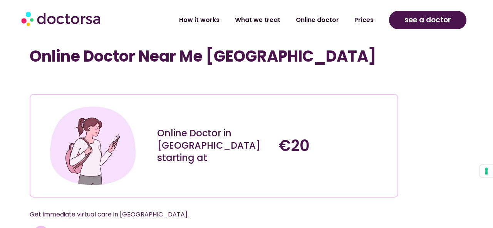
scroll to position [2090, 0]
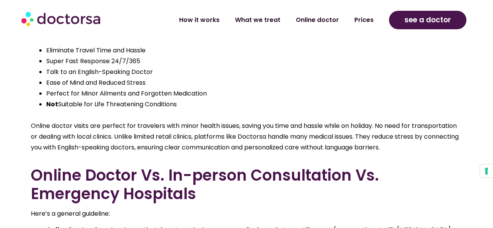
click at [417, 67] on li "Talk to an English-Speaking Doctor" at bounding box center [254, 72] width 416 height 11
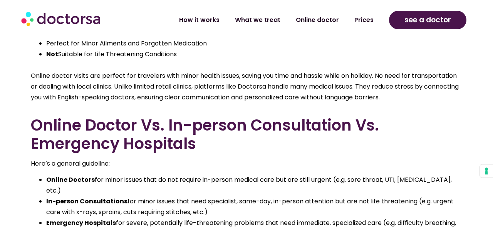
scroll to position [2172, 0]
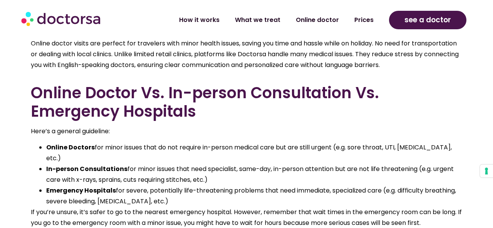
click at [326, 87] on h2 "Online Doctor Vs. In-person Consultation Vs. Emergency Hospitals" at bounding box center [246, 102] width 431 height 37
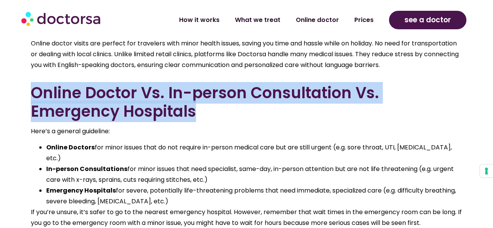
click at [352, 95] on h2 "Online Doctor Vs. In-person Consultation Vs. Emergency Hospitals" at bounding box center [246, 102] width 431 height 37
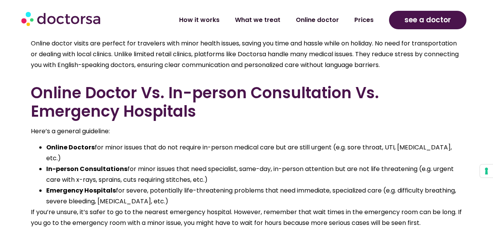
click at [352, 95] on h2 "Online Doctor Vs. In-person Consultation Vs. Emergency Hospitals" at bounding box center [246, 102] width 431 height 37
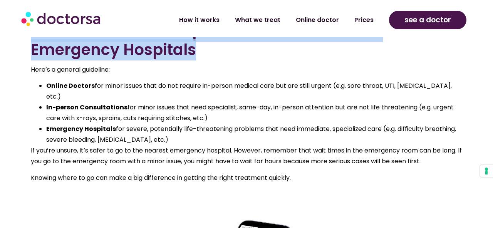
scroll to position [2247, 0]
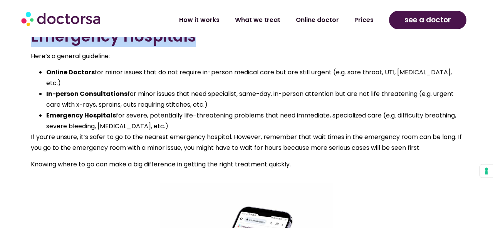
click at [383, 110] on li "Emergency Hospitals for severe, potentially life-threatening problems that need…" at bounding box center [254, 121] width 416 height 22
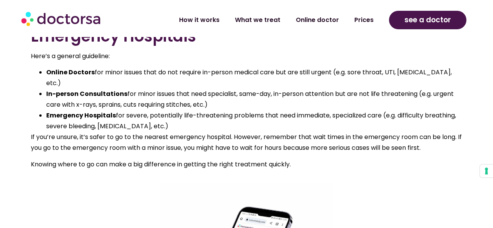
click at [383, 110] on li "Emergency Hospitals for severe, potentially life-threatening problems that need…" at bounding box center [254, 121] width 416 height 22
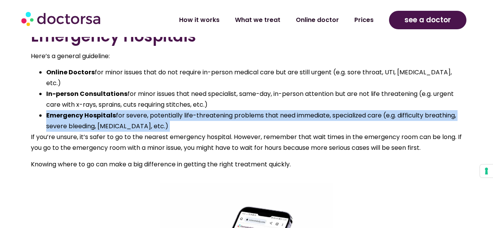
click at [383, 110] on li "Emergency Hospitals for severe, potentially life-threatening problems that need…" at bounding box center [254, 121] width 416 height 22
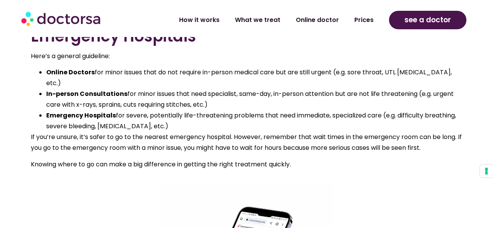
click at [383, 110] on li "Emergency Hospitals for severe, potentially life-threatening problems that need…" at bounding box center [254, 121] width 416 height 22
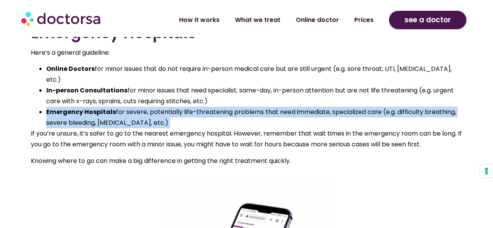
scroll to position [2251, 0]
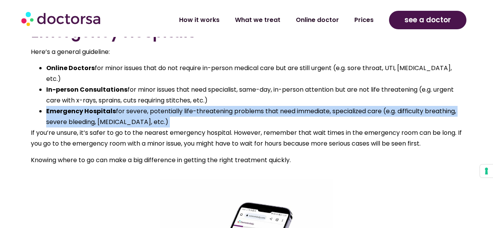
click at [387, 106] on li "Emergency Hospitals for severe, potentially life-threatening problems that need…" at bounding box center [254, 117] width 416 height 22
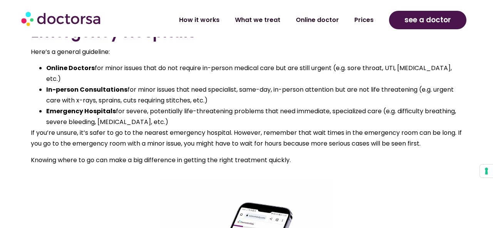
click at [387, 106] on li "Emergency Hospitals for severe, potentially life-threatening problems that need…" at bounding box center [254, 117] width 416 height 22
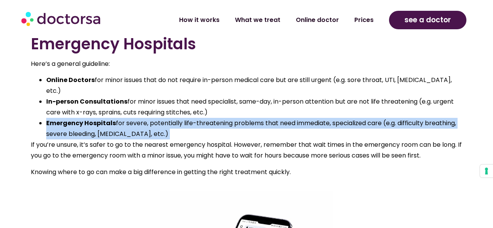
scroll to position [2239, 0]
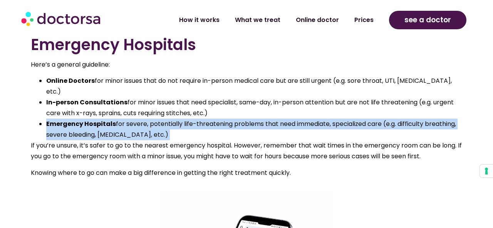
click at [387, 119] on li "Emergency Hospitals for severe, potentially life-threatening problems that need…" at bounding box center [254, 130] width 416 height 22
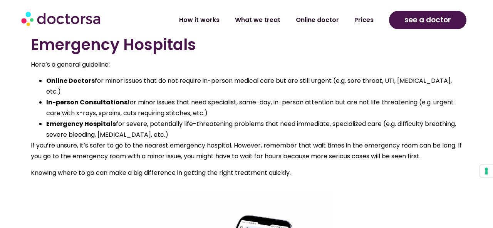
click at [387, 119] on li "Emergency Hospitals for severe, potentially life-threatening problems that need…" at bounding box center [254, 130] width 416 height 22
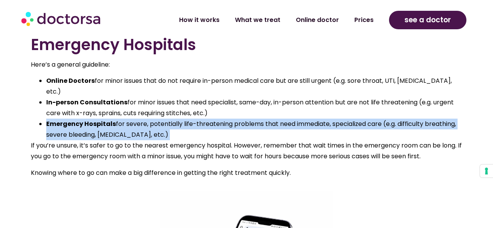
click at [387, 119] on li "Emergency Hospitals for severe, potentially life-threatening problems that need…" at bounding box center [254, 130] width 416 height 22
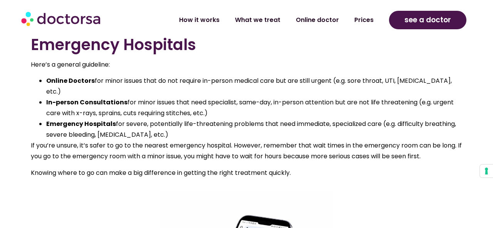
click at [387, 119] on li "Emergency Hospitals for severe, potentially life-threatening problems that need…" at bounding box center [254, 130] width 416 height 22
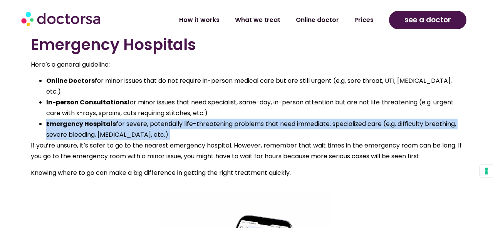
click at [387, 97] on li "In-person Consultations for minor issues that need specialist, same-day, in-per…" at bounding box center [254, 108] width 416 height 22
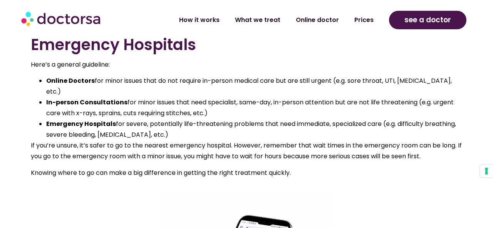
click at [390, 97] on li "In-person Consultations for minor issues that need specialist, same-day, in-per…" at bounding box center [254, 108] width 416 height 22
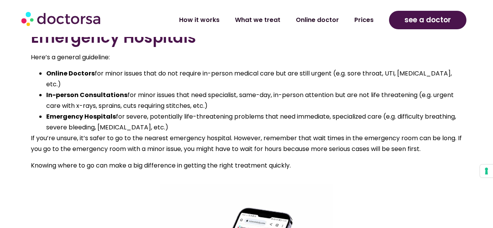
scroll to position [2247, 0]
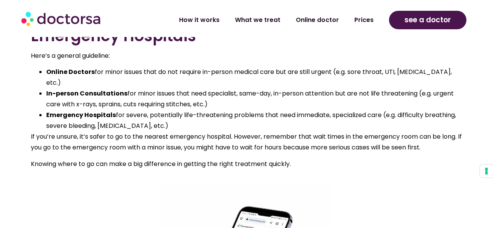
click at [390, 110] on li "Emergency Hospitals for severe, potentially life-threatening problems that need…" at bounding box center [254, 121] width 416 height 22
click at [378, 88] on li "In-person Consultations for minor issues that need specialist, same-day, in-per…" at bounding box center [254, 99] width 416 height 22
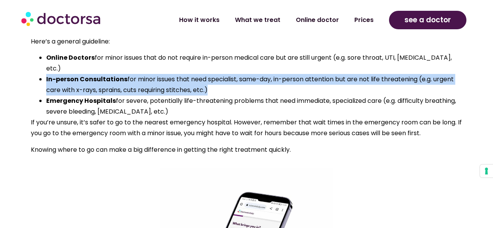
click at [378, 95] on li "Emergency Hospitals for severe, potentially life-threatening problems that need…" at bounding box center [254, 106] width 416 height 22
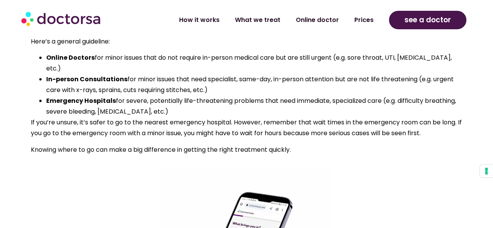
click at [378, 95] on li "Emergency Hospitals for severe, potentially life-threatening problems that need…" at bounding box center [254, 106] width 416 height 22
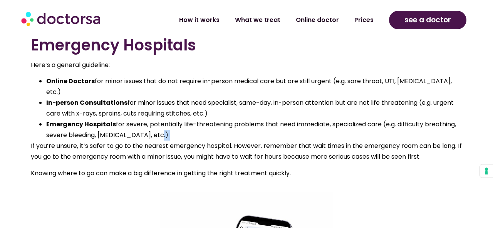
click at [378, 97] on li "In-person Consultations for minor issues that need specialist, same-day, in-per…" at bounding box center [254, 108] width 416 height 22
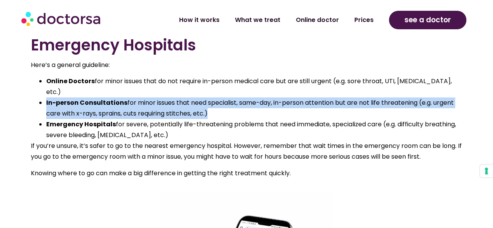
click at [378, 97] on li "In-person Consultations for minor issues that need specialist, same-day, in-per…" at bounding box center [254, 108] width 416 height 22
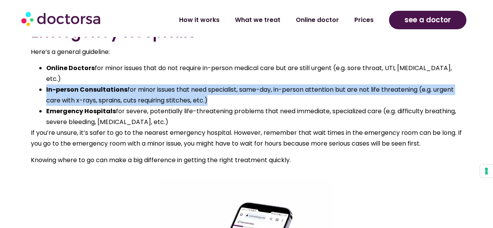
click at [378, 106] on li "Emergency Hospitals for severe, potentially life-threatening problems that need…" at bounding box center [254, 117] width 416 height 22
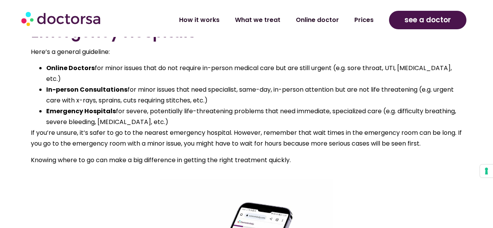
click at [378, 106] on li "Emergency Hospitals for severe, potentially life-threatening problems that need…" at bounding box center [254, 117] width 416 height 22
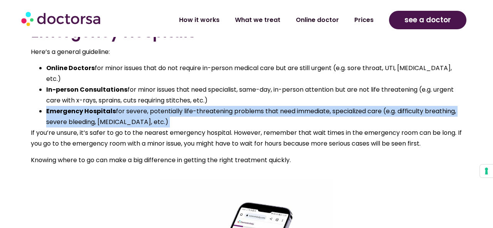
scroll to position [2254, 0]
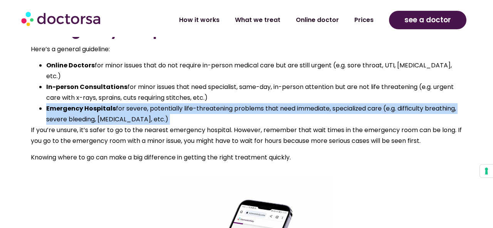
click at [378, 103] on li "Emergency Hospitals for severe, potentially life-threatening problems that need…" at bounding box center [254, 114] width 416 height 22
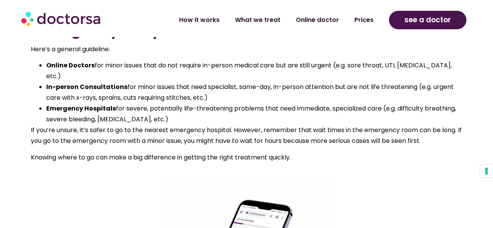
click at [378, 103] on li "Emergency Hospitals for severe, potentially life-threatening problems that need…" at bounding box center [254, 114] width 416 height 22
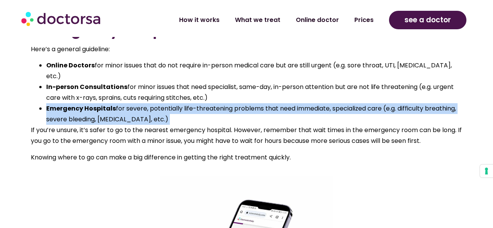
click at [367, 125] on p "If you’re unsure, it’s safer to go to the nearest emergency hospital. However, …" at bounding box center [246, 136] width 431 height 22
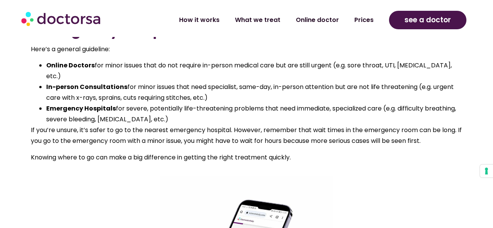
click at [367, 125] on p "If you’re unsure, it’s safer to go to the nearest emergency hospital. However, …" at bounding box center [246, 136] width 431 height 22
click at [368, 103] on li "Emergency Hospitals for severe, potentially life-threatening problems that need…" at bounding box center [254, 114] width 416 height 22
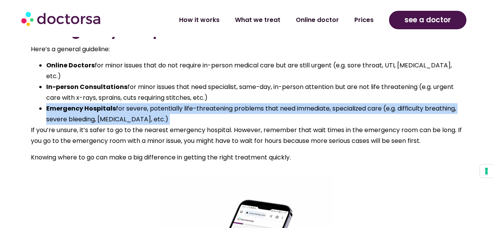
click at [385, 103] on li "Emergency Hospitals for severe, potentially life-threatening problems that need…" at bounding box center [254, 114] width 416 height 22
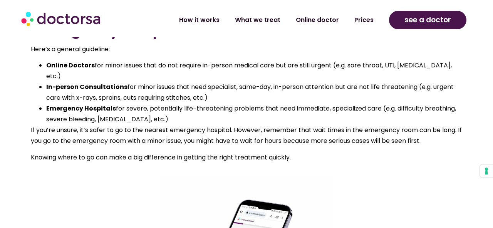
click at [385, 103] on li "Emergency Hospitals for severe, potentially life-threatening problems that need…" at bounding box center [254, 114] width 416 height 22
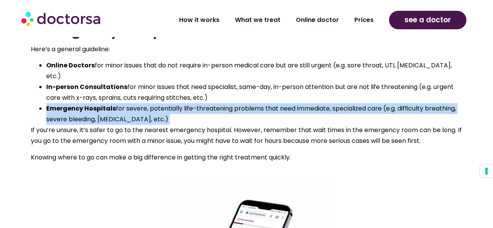
click at [385, 103] on li "Emergency Hospitals for severe, potentially life-threatening problems that need…" at bounding box center [254, 114] width 416 height 22
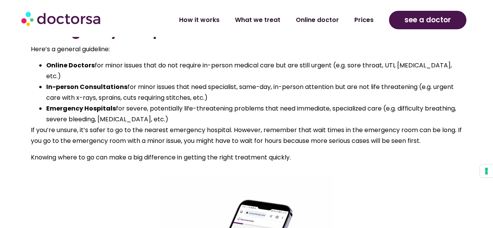
click at [385, 103] on li "Emergency Hospitals for severe, potentially life-threatening problems that need…" at bounding box center [254, 114] width 416 height 22
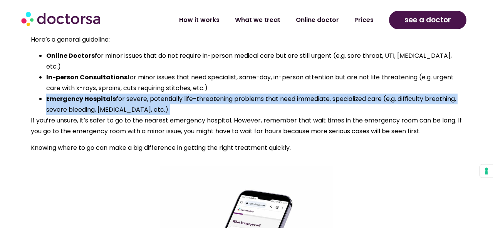
click at [385, 115] on p "If you’re unsure, it’s safer to go to the nearest emergency hospital. However, …" at bounding box center [246, 126] width 431 height 22
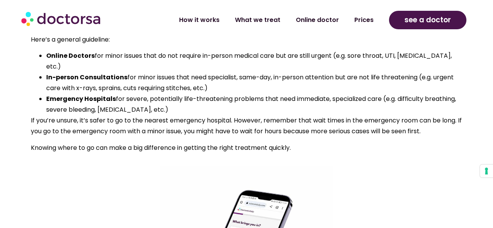
click at [385, 115] on p "If you’re unsure, it’s safer to go to the nearest emergency hospital. However, …" at bounding box center [246, 126] width 431 height 22
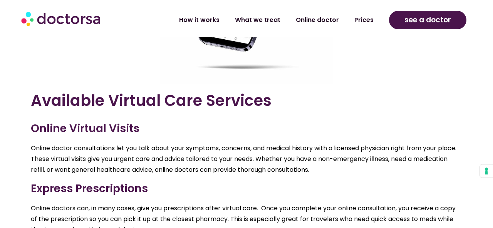
scroll to position [2548, 0]
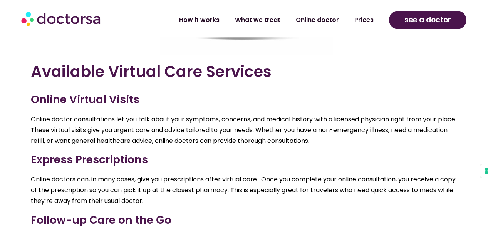
click at [389, 92] on h3 "Online Virtual Visits" at bounding box center [246, 100] width 431 height 16
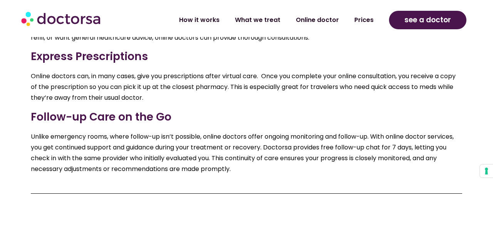
scroll to position [2662, 0]
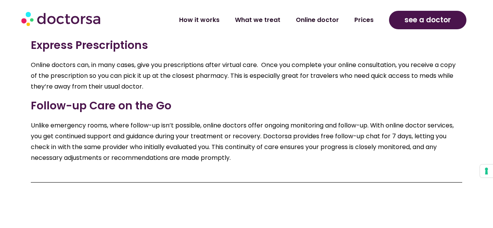
click at [389, 98] on h3 "Follow-up Care on the Go" at bounding box center [246, 106] width 431 height 16
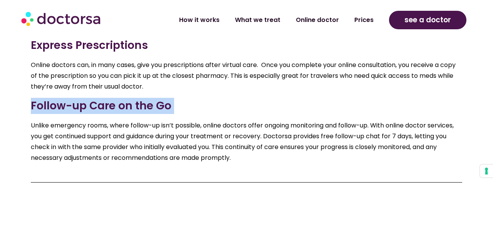
click at [389, 98] on h3 "Follow-up Care on the Go" at bounding box center [246, 106] width 431 height 16
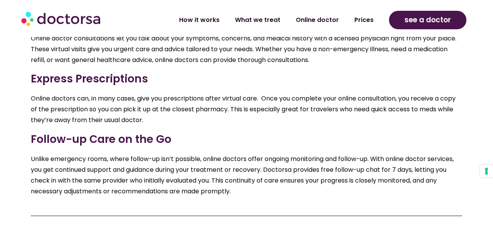
scroll to position [2619, 0]
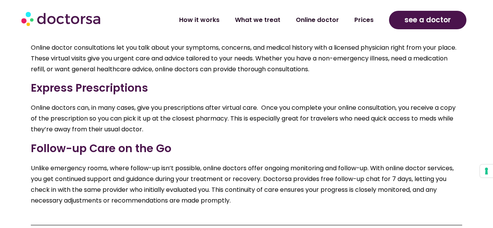
click at [409, 163] on p "Unlike emergency rooms, where follow-up isn’t possible, online doctors offer on…" at bounding box center [246, 184] width 431 height 43
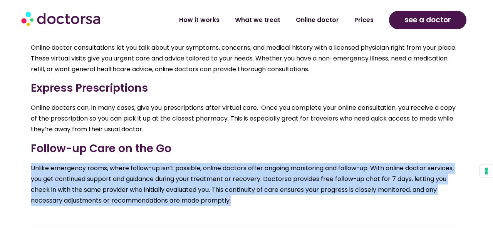
click at [402, 102] on p "Online doctors can, in many cases, give you prescriptions after virtual care. O…" at bounding box center [246, 118] width 431 height 32
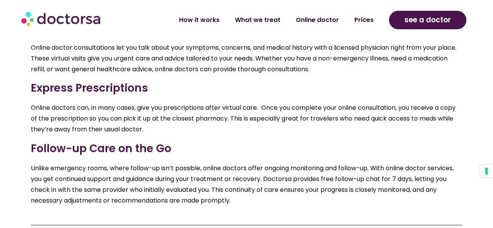
click at [402, 102] on p "Online doctors can, in many cases, give you prescriptions after virtual care. O…" at bounding box center [246, 118] width 431 height 32
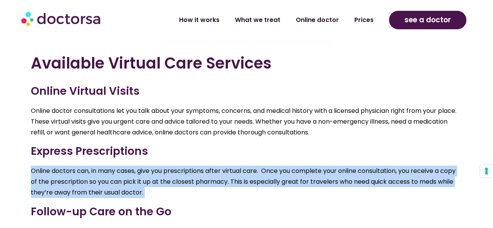
scroll to position [2550, 0]
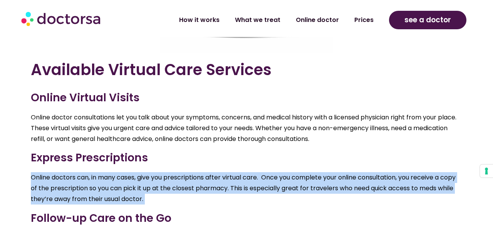
click at [402, 112] on p "Online doctor consultations let you talk about your symptoms, concerns, and med…" at bounding box center [246, 128] width 431 height 32
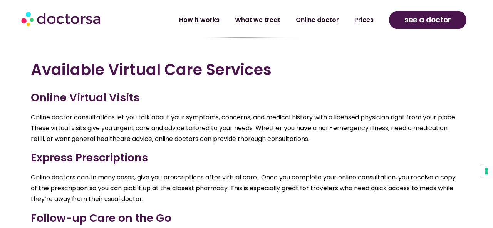
click at [402, 112] on p "Online doctor consultations let you talk about your symptoms, concerns, and med…" at bounding box center [246, 128] width 431 height 32
click at [348, 150] on h3 "Express Prescriptions" at bounding box center [246, 158] width 431 height 16
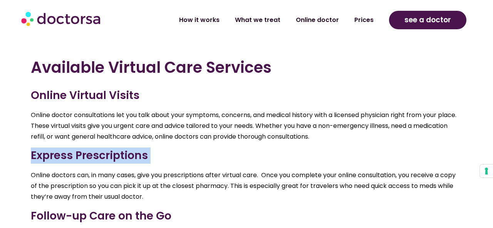
scroll to position [2553, 0]
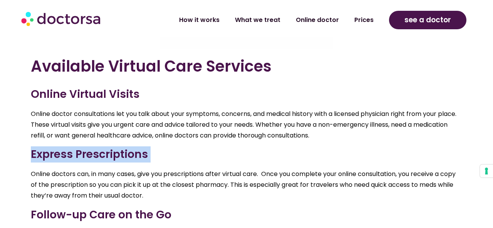
click at [348, 146] on h3 "Express Prescriptions" at bounding box center [246, 154] width 431 height 16
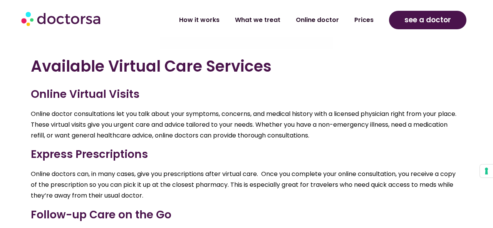
click at [348, 146] on h3 "Express Prescriptions" at bounding box center [246, 154] width 431 height 16
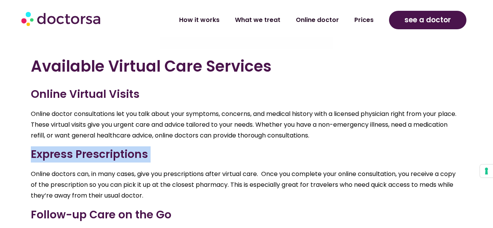
click at [347, 109] on p "Online doctor consultations let you talk about your symptoms, concerns, and med…" at bounding box center [246, 125] width 431 height 32
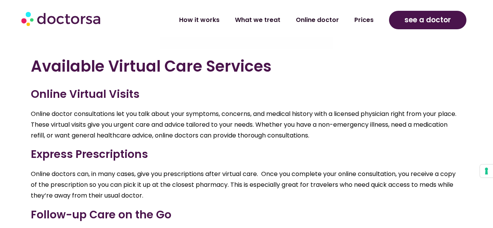
click at [347, 109] on p "Online doctor consultations let you talk about your symptoms, concerns, and med…" at bounding box center [246, 125] width 431 height 32
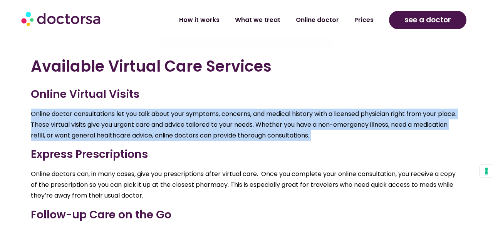
click at [347, 109] on p "Online doctor consultations let you talk about your symptoms, concerns, and med…" at bounding box center [246, 125] width 431 height 32
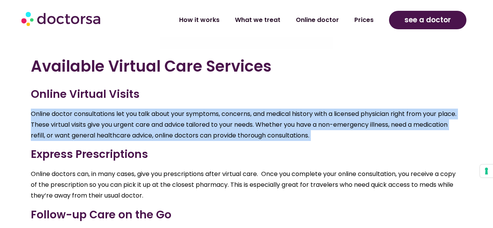
click at [347, 109] on p "Online doctor consultations let you talk about your symptoms, concerns, and med…" at bounding box center [246, 125] width 431 height 32
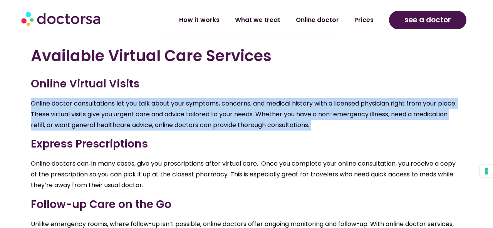
scroll to position [2566, 0]
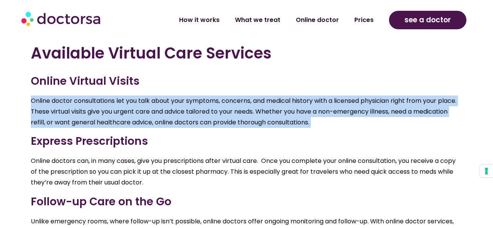
click at [388, 95] on p "Online doctor consultations let you talk about your symptoms, concerns, and med…" at bounding box center [246, 111] width 431 height 32
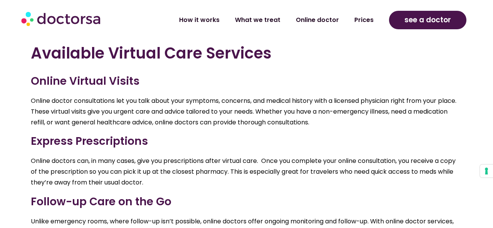
click at [388, 95] on p "Online doctor consultations let you talk about your symptoms, concerns, and med…" at bounding box center [246, 111] width 431 height 32
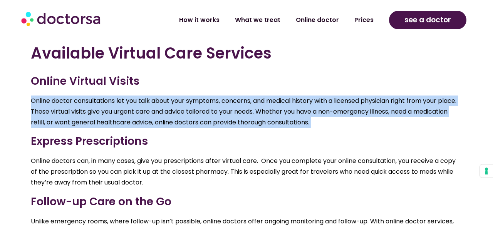
scroll to position [2587, 0]
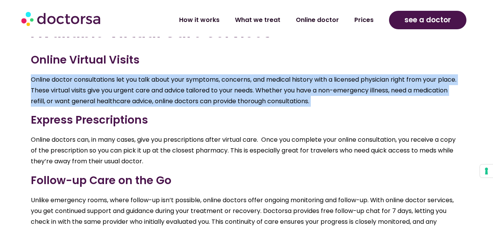
click at [388, 112] on h3 "Express Prescriptions" at bounding box center [246, 120] width 431 height 16
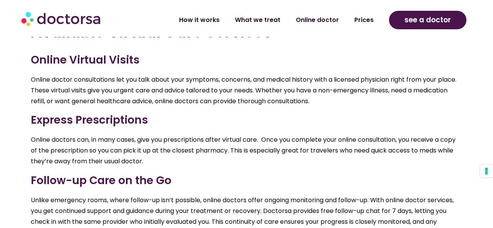
click at [388, 112] on h3 "Express Prescriptions" at bounding box center [246, 120] width 431 height 16
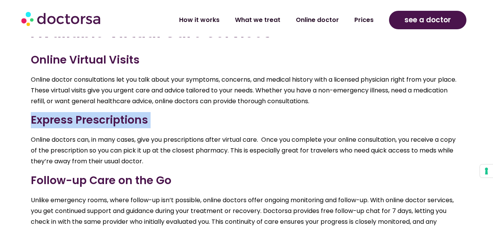
click at [407, 134] on p "Online doctors can, in many cases, give you prescriptions after virtual care. O…" at bounding box center [246, 150] width 431 height 32
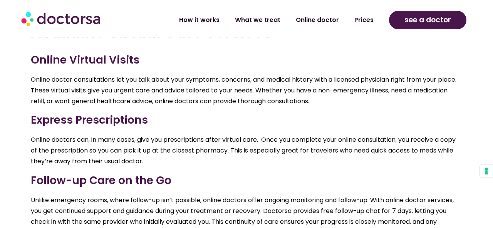
click at [407, 134] on p "Online doctors can, in many cases, give you prescriptions after virtual care. O…" at bounding box center [246, 150] width 431 height 32
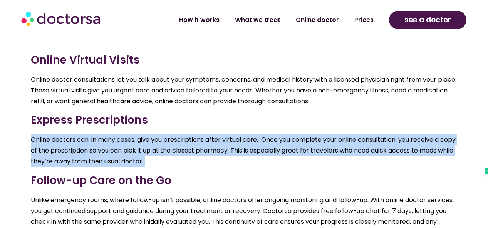
click at [407, 134] on p "Online doctors can, in many cases, give you prescriptions after virtual care. O…" at bounding box center [246, 150] width 431 height 32
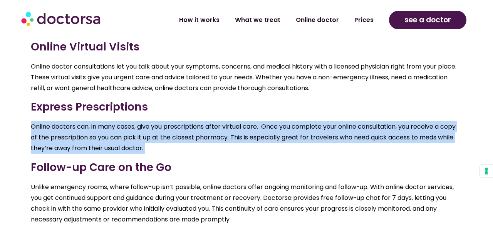
scroll to position [2603, 0]
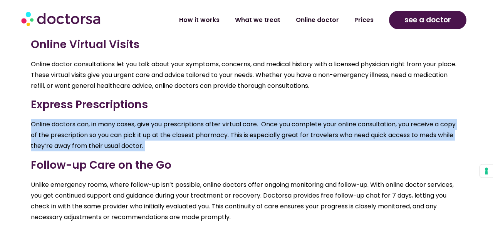
click at [407, 121] on p "Online doctors can, in many cases, give you prescriptions after virtual care. O…" at bounding box center [246, 135] width 431 height 32
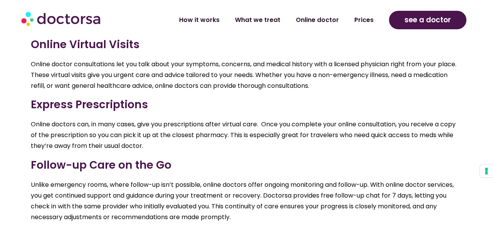
click at [403, 119] on p "Online doctors can, in many cases, give you prescriptions after virtual care. O…" at bounding box center [246, 135] width 431 height 32
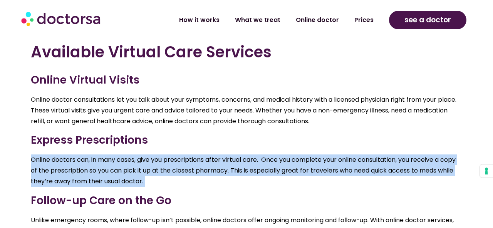
scroll to position [2568, 0]
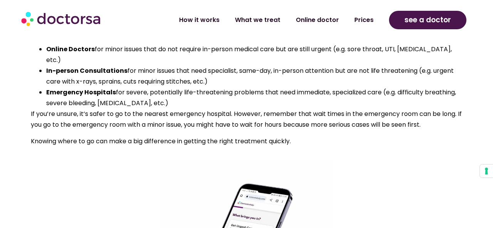
click at [402, 109] on p "If you’re unsure, it’s safer to go to the nearest emergency hospital. However, …" at bounding box center [246, 120] width 431 height 22
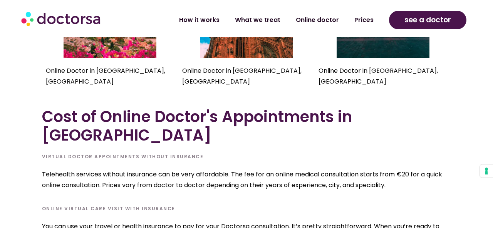
scroll to position [3125, 0]
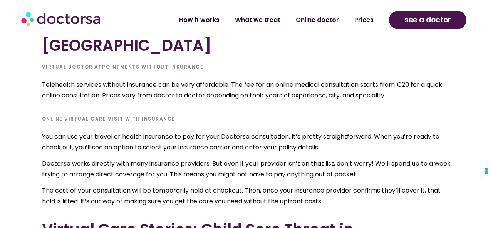
scroll to position [3192, 0]
